Goal: Transaction & Acquisition: Download file/media

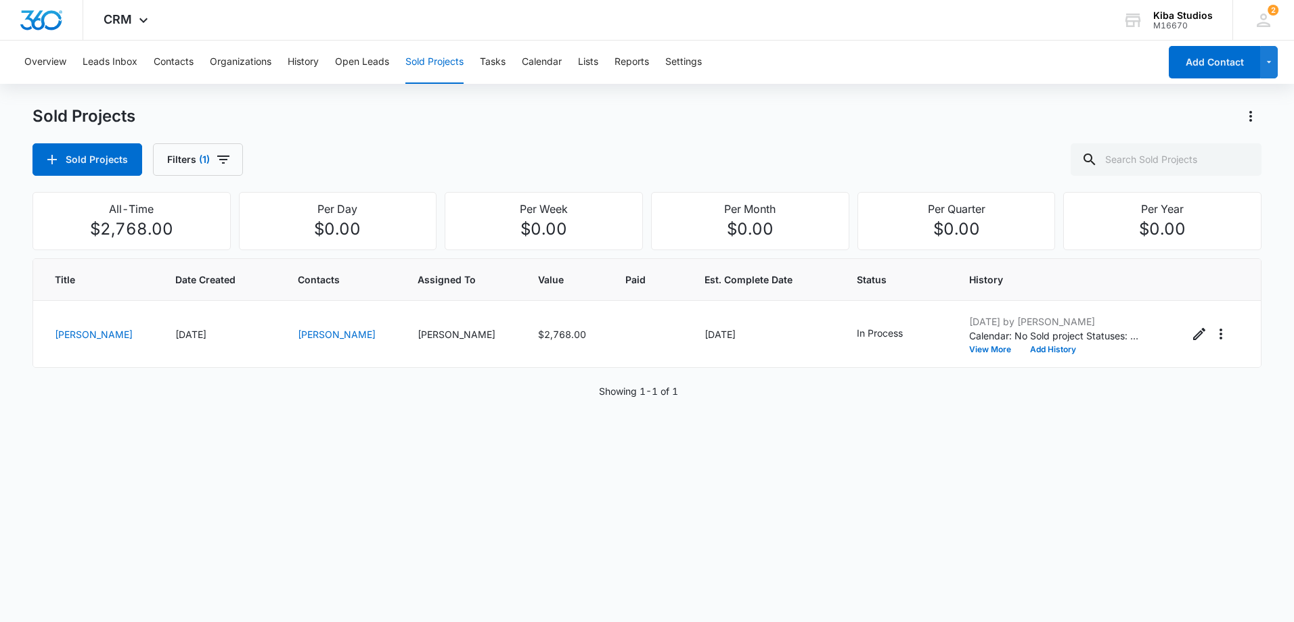
click at [687, 108] on div "Sold Projects" at bounding box center [646, 117] width 1229 height 22
click at [348, 66] on button "Open Leads" at bounding box center [362, 62] width 54 height 43
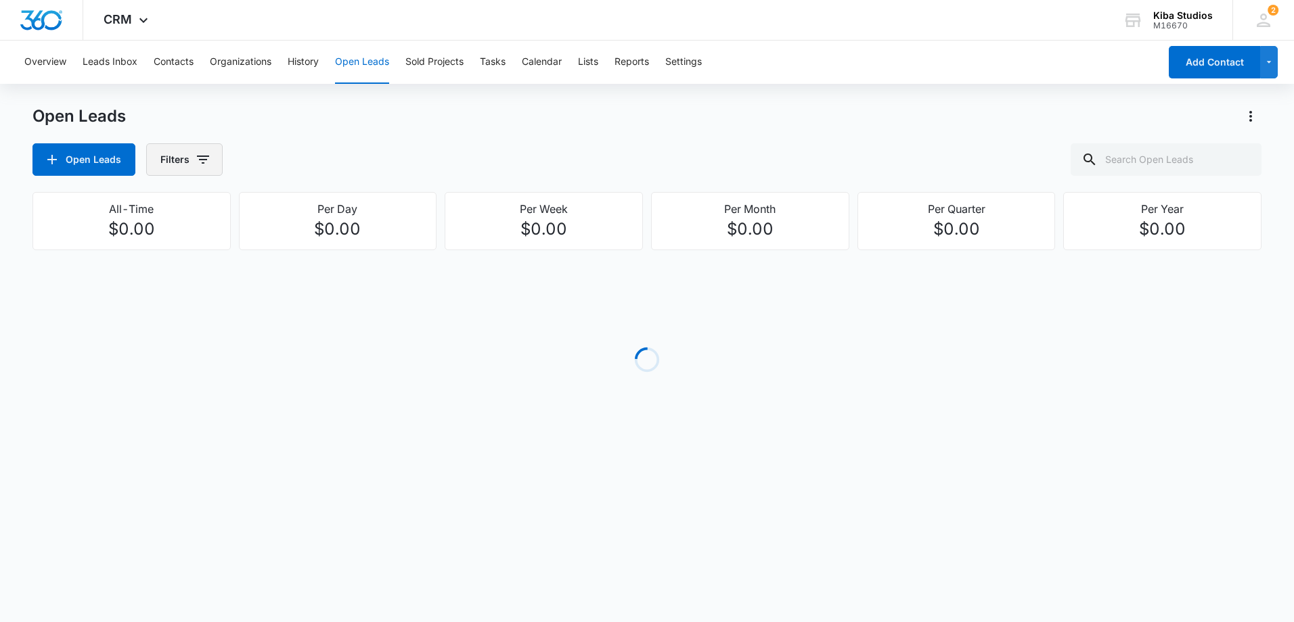
click at [211, 160] on button "Filters" at bounding box center [184, 159] width 76 height 32
click at [314, 240] on icon "Show Assigned To filters" at bounding box center [306, 244] width 16 height 16
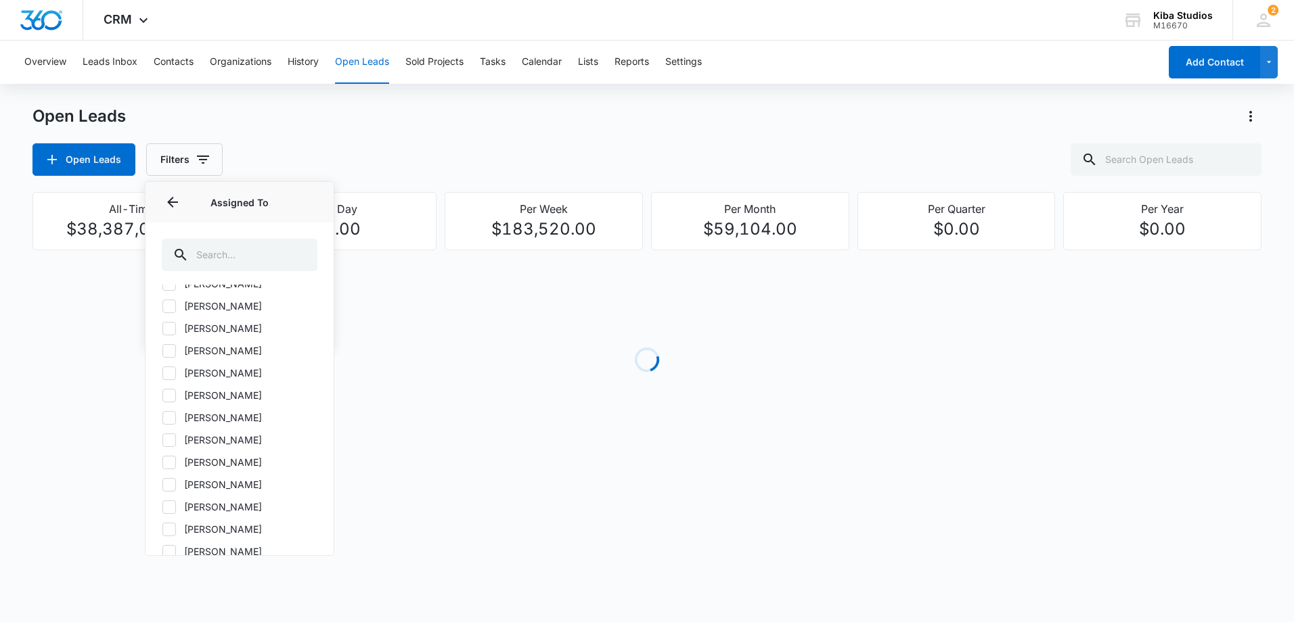
scroll to position [203, 0]
click at [169, 480] on icon at bounding box center [169, 477] width 12 height 12
click at [162, 477] on input "[PERSON_NAME]" at bounding box center [162, 476] width 1 height 1
checkbox input "true"
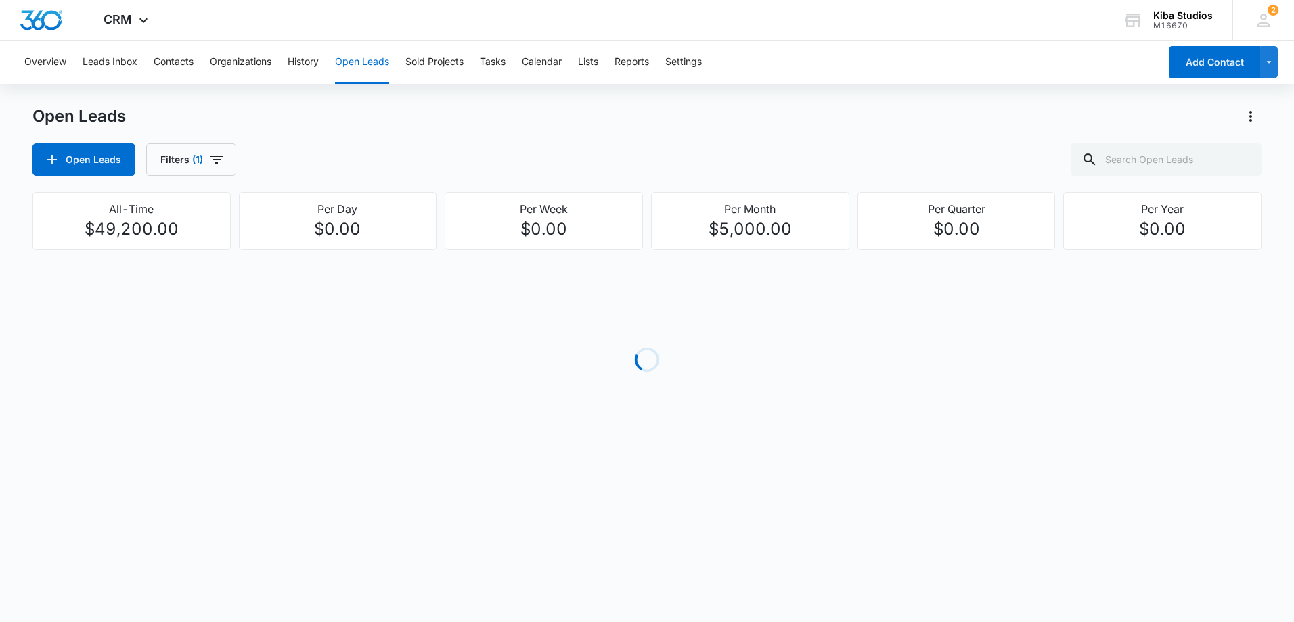
click at [250, 152] on div "Open Leads Filters (1)" at bounding box center [646, 159] width 1229 height 32
click at [217, 157] on icon "button" at bounding box center [216, 160] width 12 height 8
click at [300, 277] on icon "Show Open Lead Status filters" at bounding box center [306, 279] width 16 height 16
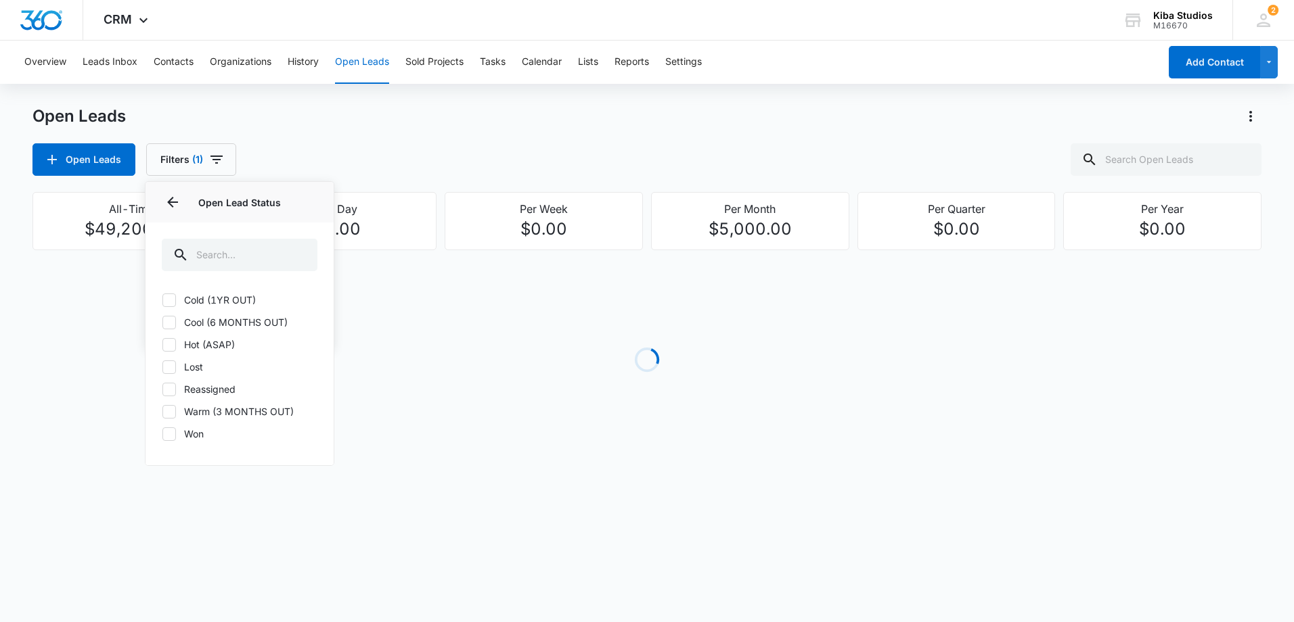
click at [351, 140] on div "Open Leads Open Leads Filters (1) Assigned By Assigned To 1 Open Lead Status Op…" at bounding box center [646, 141] width 1229 height 70
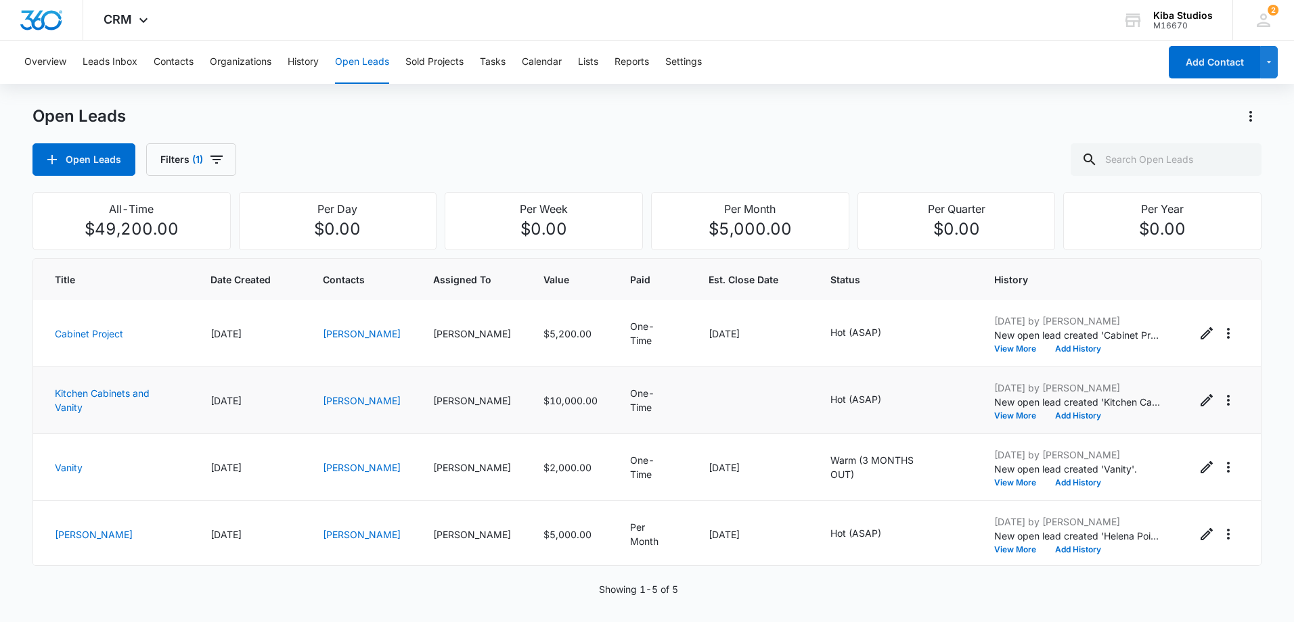
scroll to position [0, 0]
click at [1244, 113] on icon "Actions" at bounding box center [1250, 116] width 16 height 16
click at [1179, 171] on div "Export Open Leads" at bounding box center [1173, 174] width 110 height 9
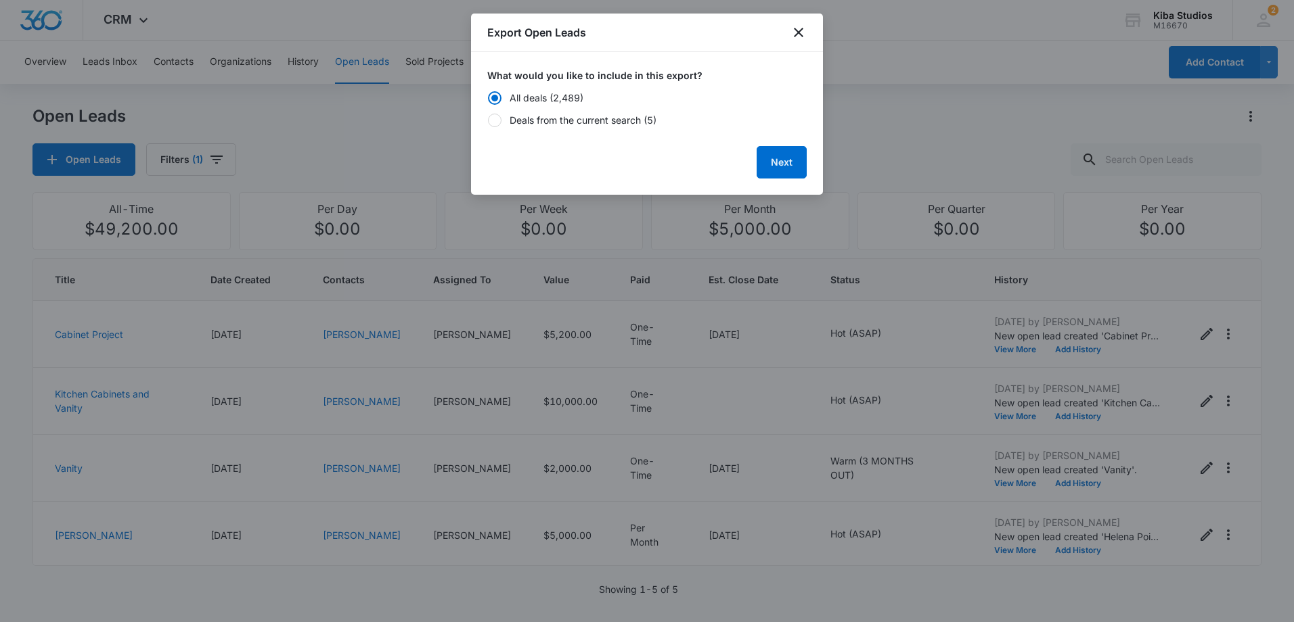
click at [616, 120] on div "Deals from the current search (5)" at bounding box center [582, 120] width 147 height 14
click at [488, 120] on input "Deals from the current search (5)" at bounding box center [487, 120] width 1 height 9
radio input "false"
radio input "true"
click at [778, 158] on button "Next" at bounding box center [781, 162] width 50 height 32
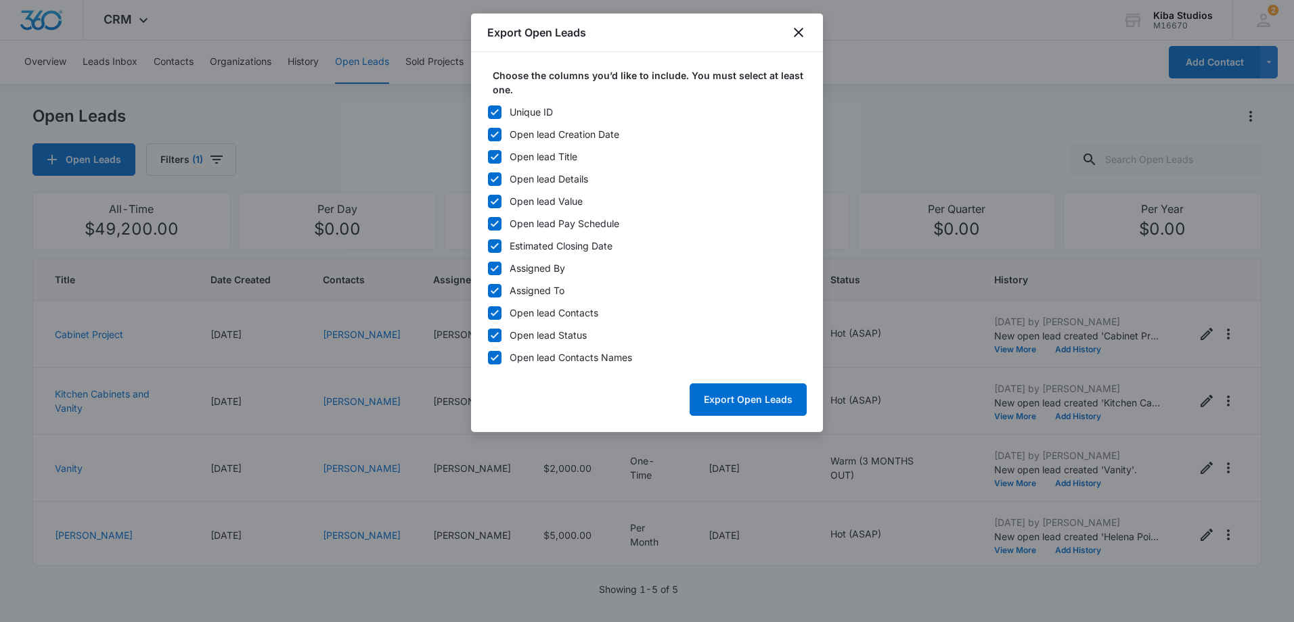
click at [500, 110] on icon at bounding box center [495, 112] width 12 height 12
click at [488, 110] on input "Unique ID" at bounding box center [487, 112] width 1 height 9
checkbox input "false"
click at [495, 267] on icon at bounding box center [495, 269] width 12 height 12
click at [488, 267] on input "Assigned By" at bounding box center [487, 268] width 1 height 9
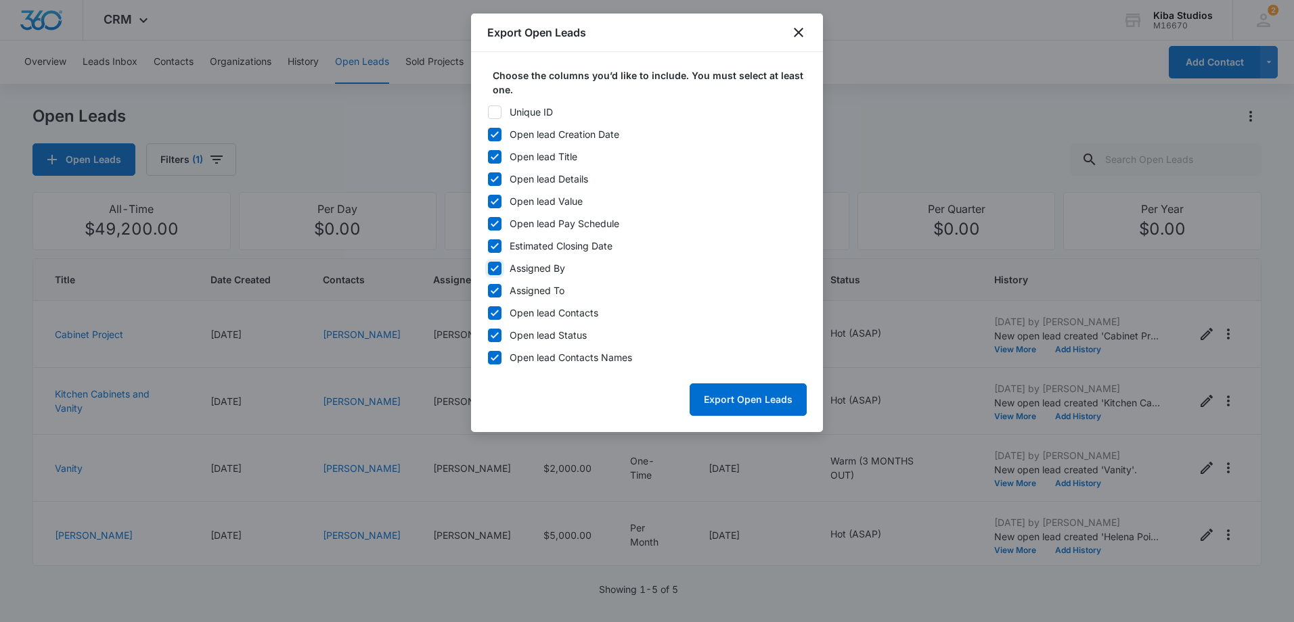
checkbox input "false"
click at [495, 246] on icon at bounding box center [495, 246] width 12 height 12
click at [488, 246] on input "Estimated Closing Date" at bounding box center [487, 246] width 1 height 9
checkbox input "false"
click at [495, 224] on icon at bounding box center [495, 224] width 8 height 6
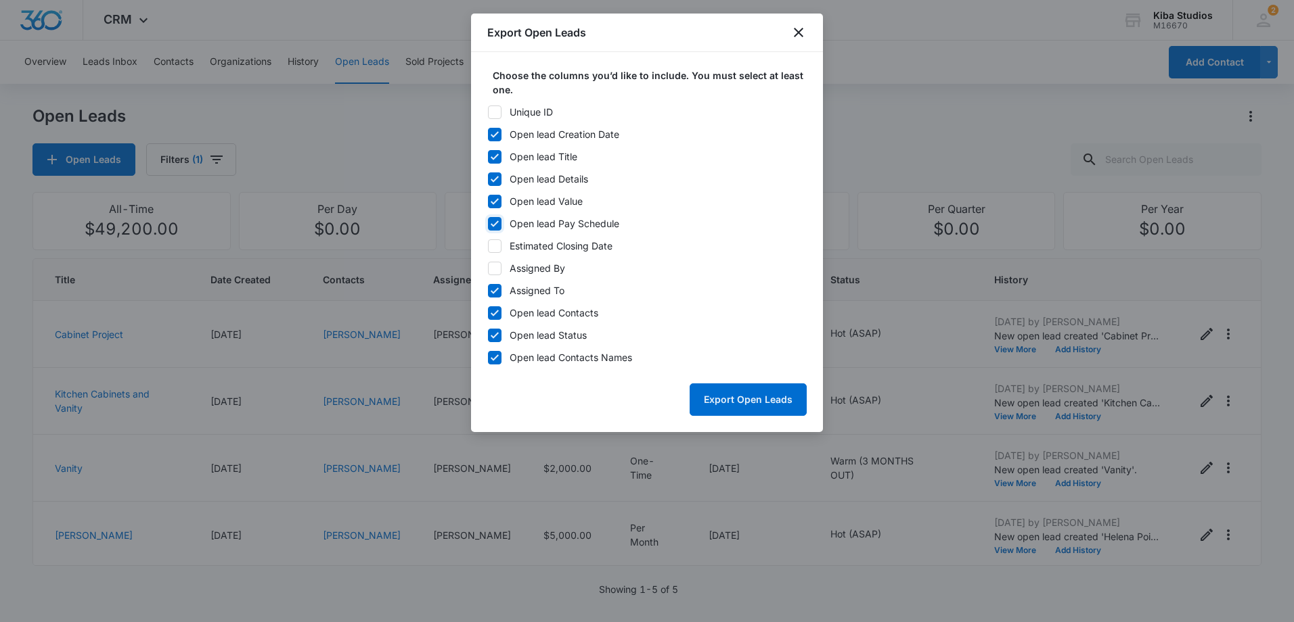
click at [488, 224] on input "Open lead Pay Schedule" at bounding box center [487, 223] width 1 height 9
checkbox input "false"
click at [493, 317] on icon at bounding box center [495, 313] width 12 height 12
click at [488, 317] on input "Open lead Contacts" at bounding box center [487, 313] width 1 height 9
click at [503, 315] on label "Open lead Contacts" at bounding box center [646, 313] width 319 height 14
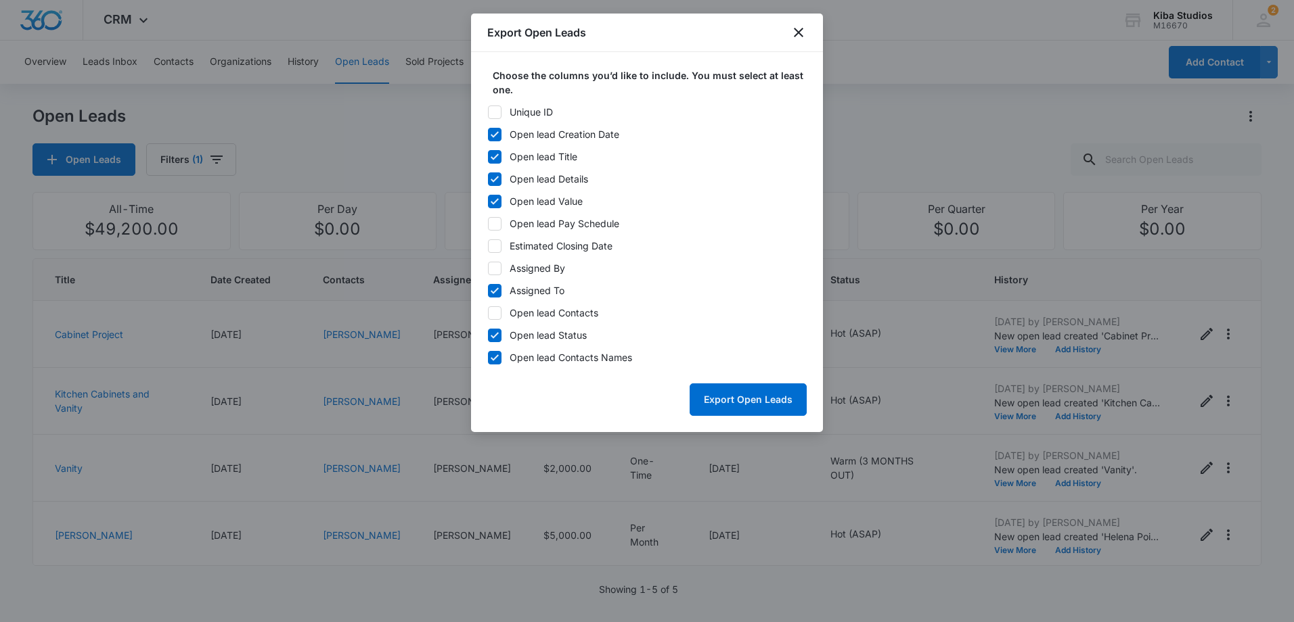
click at [488, 315] on input "Open lead Contacts" at bounding box center [487, 313] width 1 height 9
checkbox input "true"
click at [687, 388] on div "Export Open Leads" at bounding box center [646, 394] width 319 height 43
click at [711, 392] on button "Export Open Leads" at bounding box center [747, 400] width 117 height 32
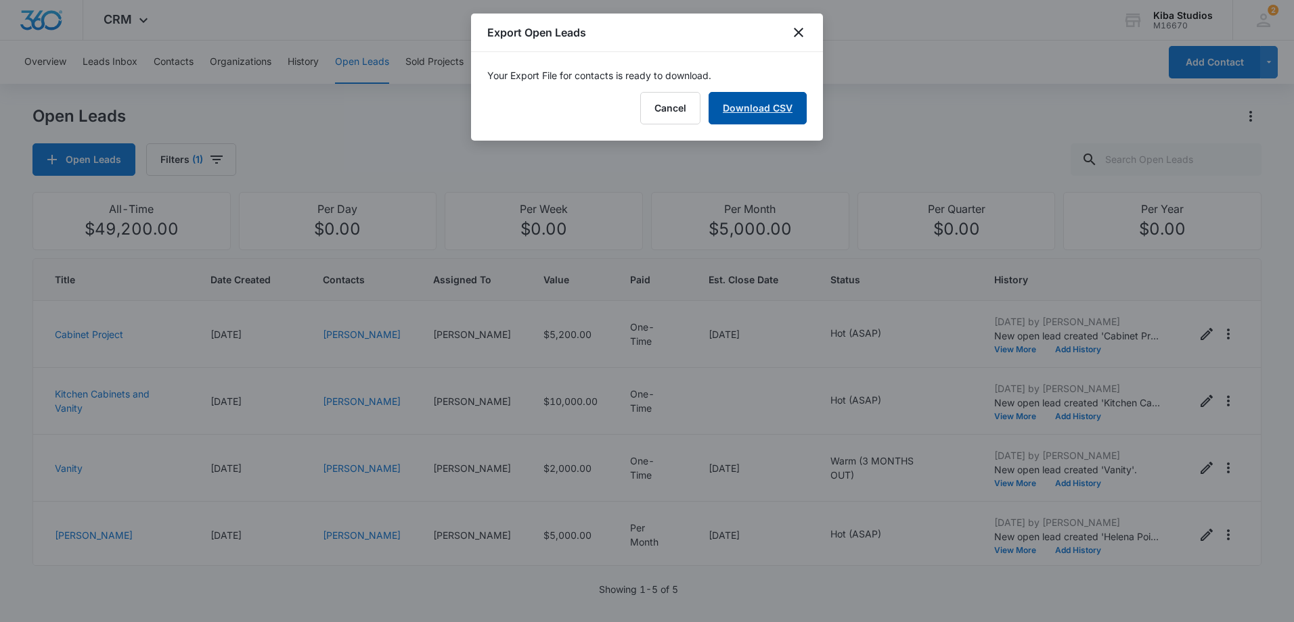
click at [762, 101] on link "Download CSV" at bounding box center [757, 108] width 98 height 32
click at [796, 31] on icon "close" at bounding box center [798, 32] width 9 height 9
